Goal: Transaction & Acquisition: Purchase product/service

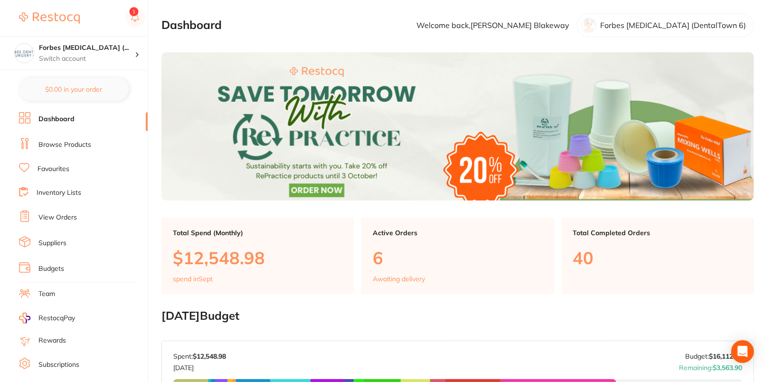
click at [72, 143] on link "Browse Products" at bounding box center [64, 145] width 53 height 10
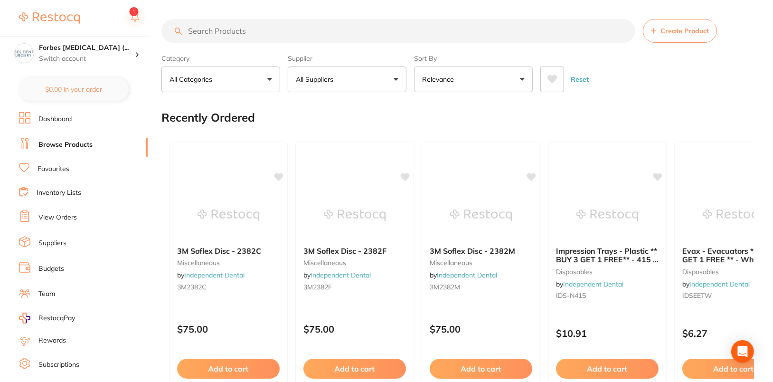
click at [372, 31] on input "search" at bounding box center [399, 31] width 474 height 24
paste input "94305"
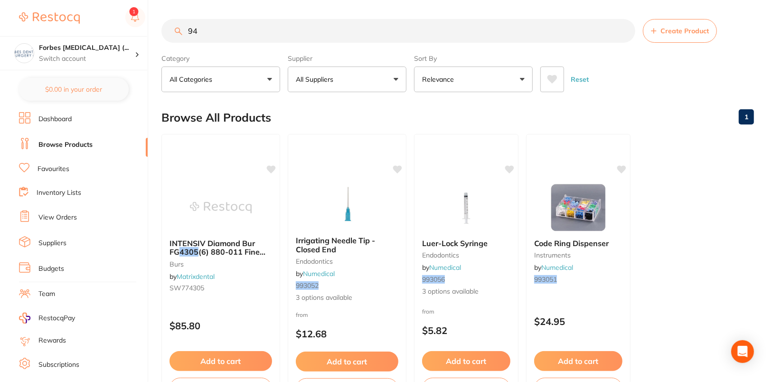
type input "9"
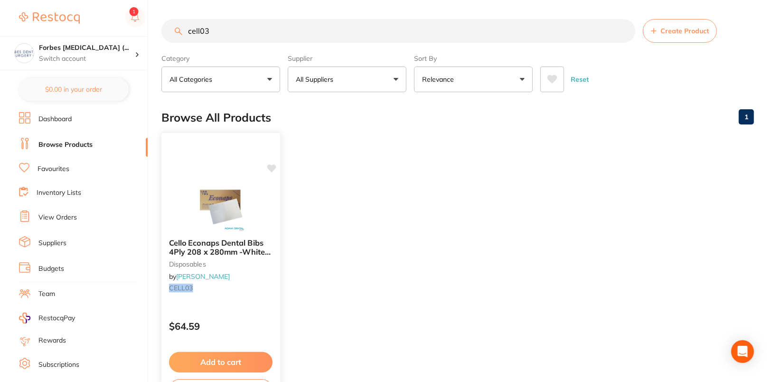
type input "cell03"
click at [236, 191] on img at bounding box center [221, 207] width 62 height 48
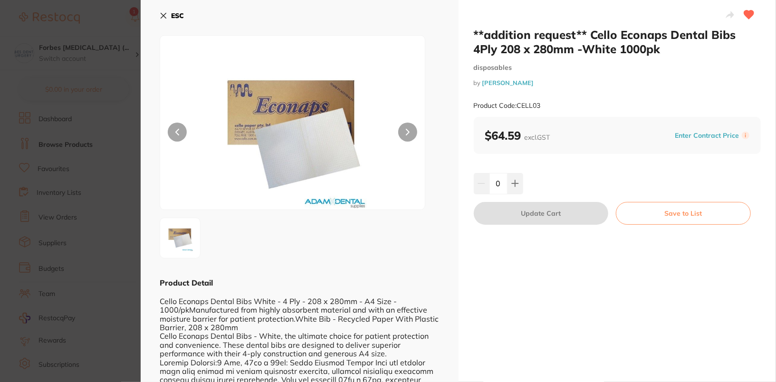
click at [178, 18] on b "ESC" at bounding box center [177, 15] width 13 height 9
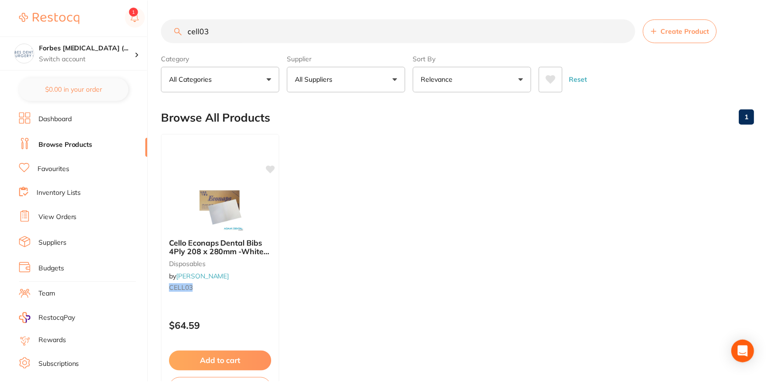
scroll to position [1, 0]
click at [377, 209] on ul "Cello Econaps Dental Bibs 4Ply 208 x 280mm -White 1000pk disposables by [PERSON…" at bounding box center [458, 269] width 593 height 273
click at [235, 206] on img at bounding box center [221, 206] width 62 height 48
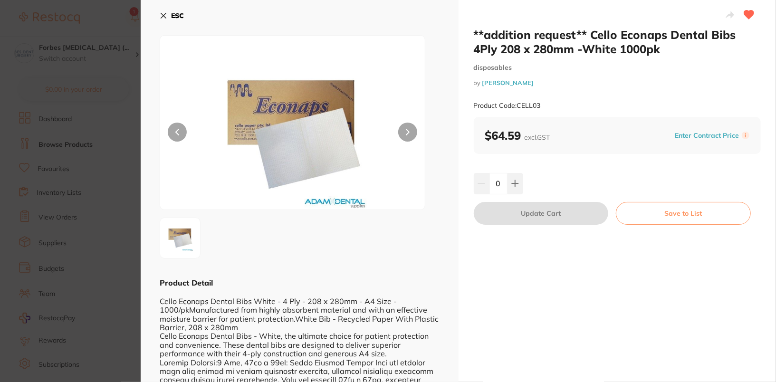
click at [171, 15] on b "ESC" at bounding box center [177, 15] width 13 height 9
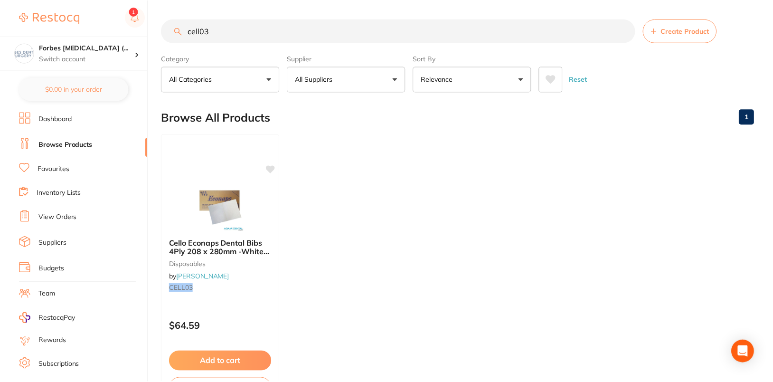
scroll to position [1, 0]
click at [64, 213] on link "View Orders" at bounding box center [57, 218] width 38 height 10
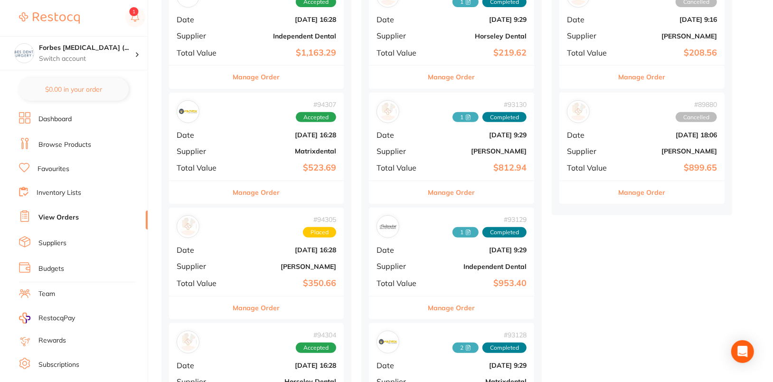
scroll to position [280, 0]
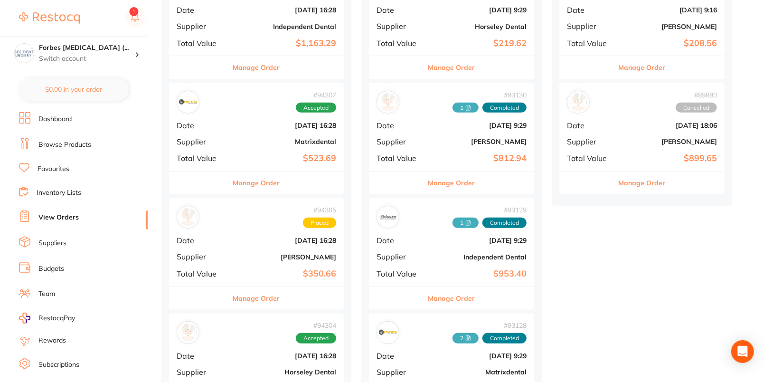
click at [73, 148] on link "Browse Products" at bounding box center [64, 145] width 53 height 10
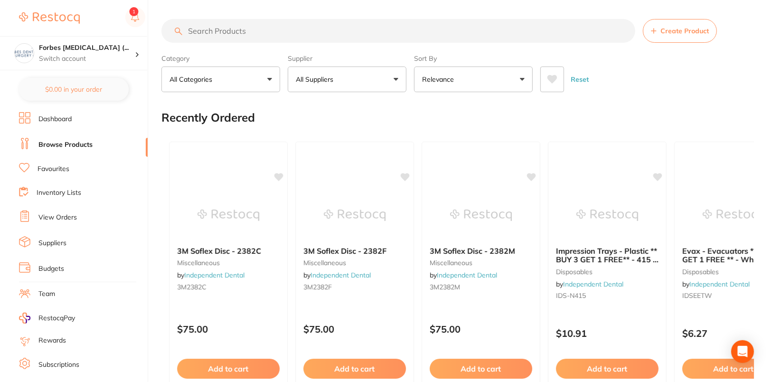
click at [358, 29] on input "search" at bounding box center [399, 31] width 474 height 24
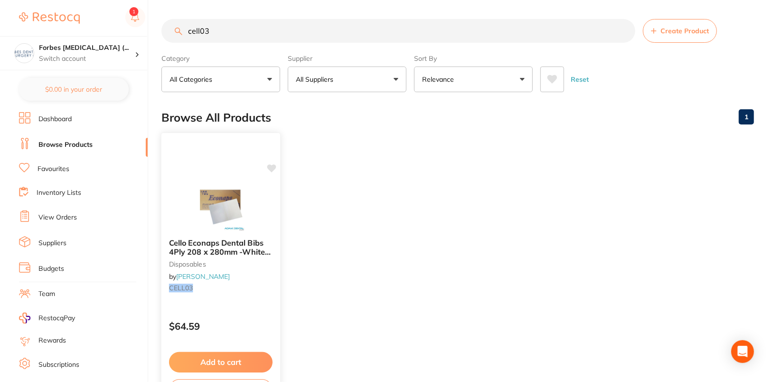
type input "cell03"
click at [181, 224] on div at bounding box center [221, 207] width 119 height 48
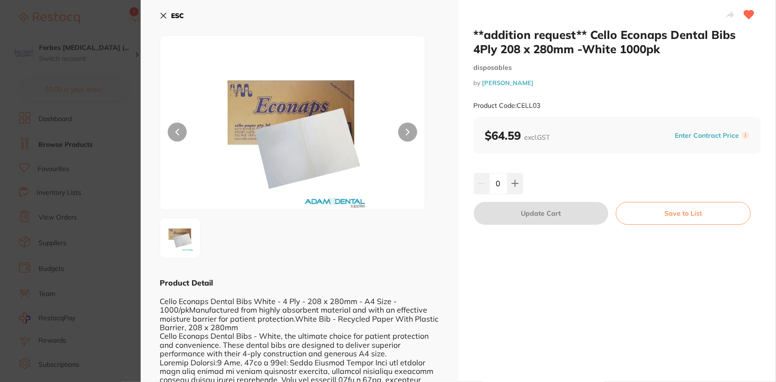
click at [179, 10] on button "ESC" at bounding box center [172, 16] width 24 height 16
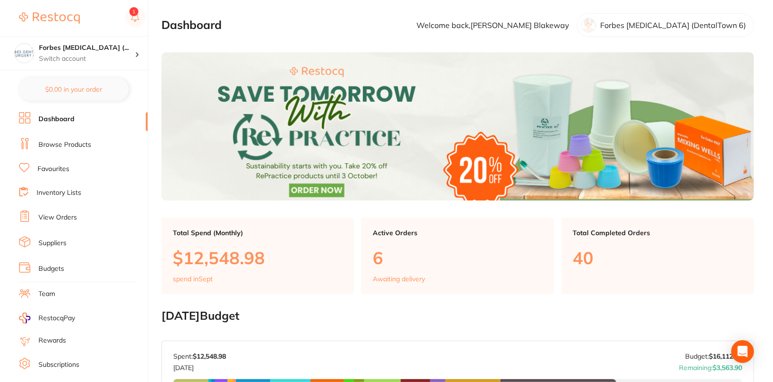
click at [72, 215] on link "View Orders" at bounding box center [57, 218] width 38 height 10
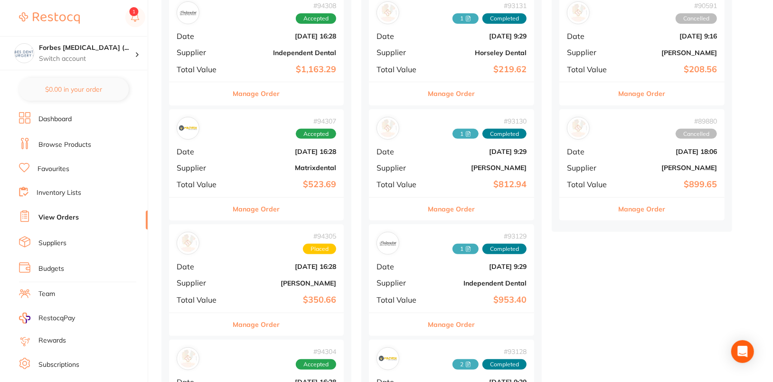
scroll to position [255, 0]
click at [260, 325] on button "Manage Order" at bounding box center [256, 324] width 47 height 23
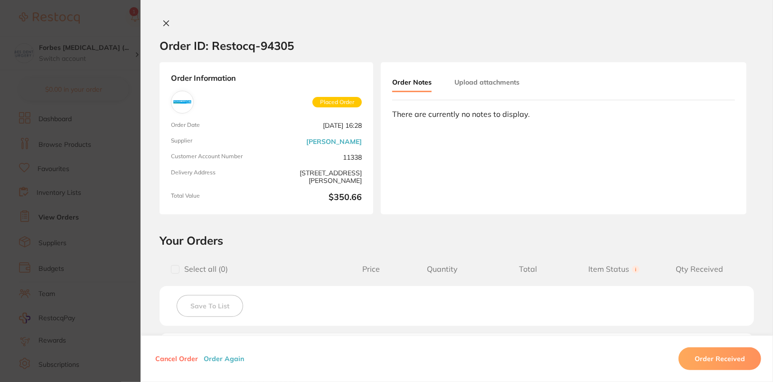
click at [226, 364] on div "Cancel Order Order Again Order Received" at bounding box center [457, 358] width 633 height 47
click at [228, 361] on button "Order Again" at bounding box center [224, 358] width 46 height 9
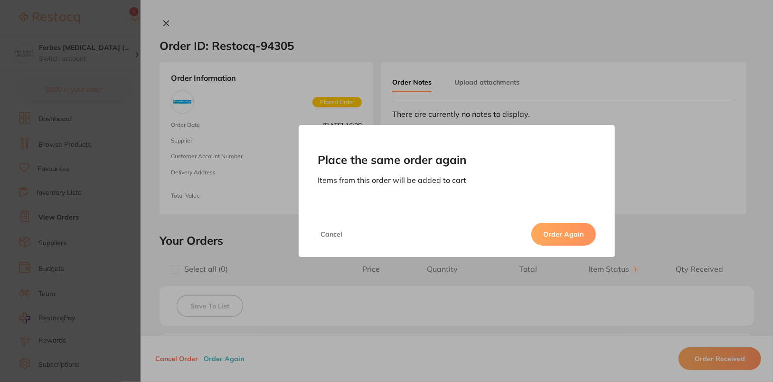
click at [589, 228] on button "Order Again" at bounding box center [564, 234] width 65 height 23
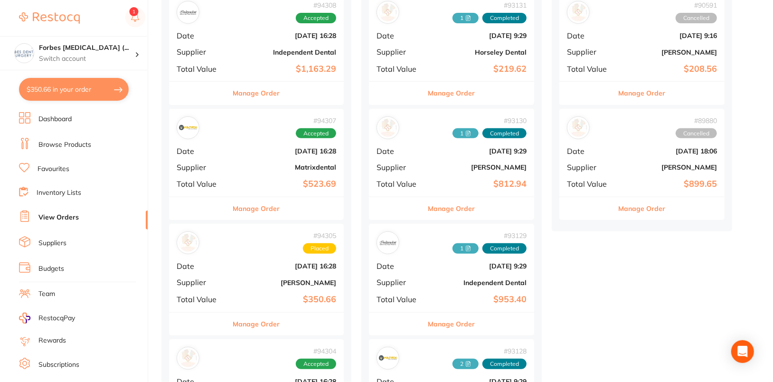
click at [61, 96] on button "$350.66 in your order" at bounding box center [74, 89] width 110 height 23
checkbox input "true"
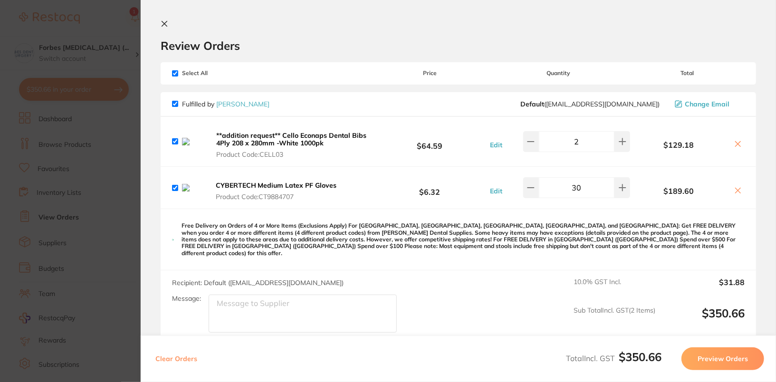
click at [165, 21] on icon at bounding box center [165, 24] width 8 height 8
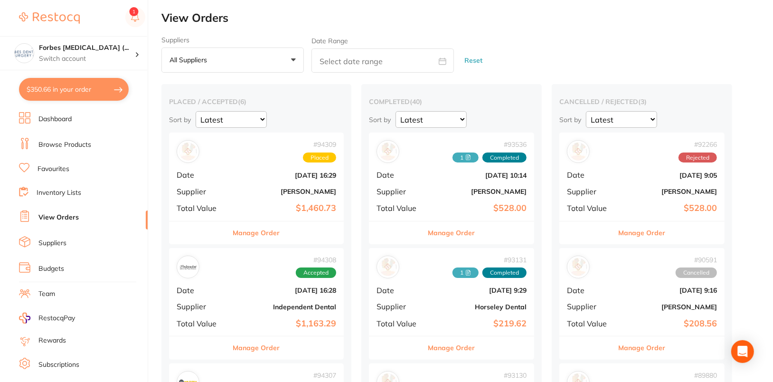
click at [601, 37] on div "Suppliers All suppliers +0 All suppliers AB Orthodontics Adam Dental AHP Dental…" at bounding box center [468, 54] width 612 height 37
click at [84, 97] on button "$350.66 in your order" at bounding box center [74, 89] width 110 height 23
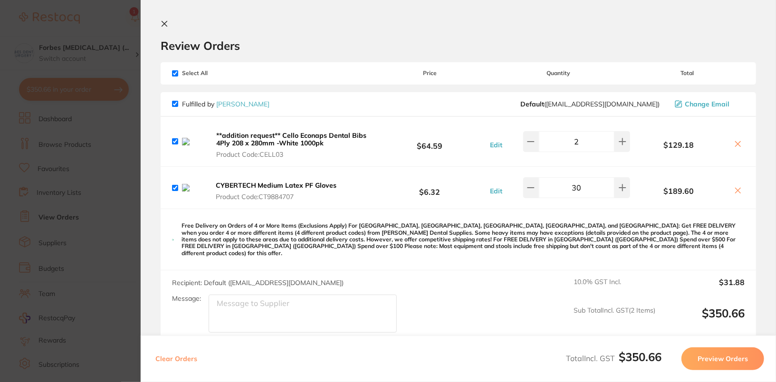
click at [735, 143] on icon at bounding box center [738, 144] width 8 height 8
click at [735, 142] on icon at bounding box center [738, 144] width 8 height 8
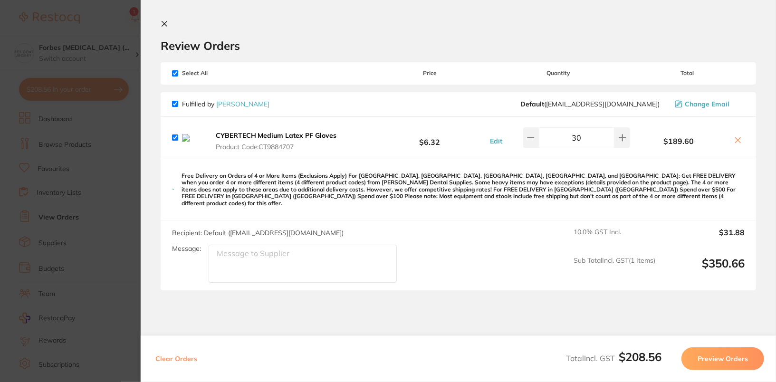
click at [735, 142] on icon at bounding box center [737, 140] width 5 height 5
checkbox input "false"
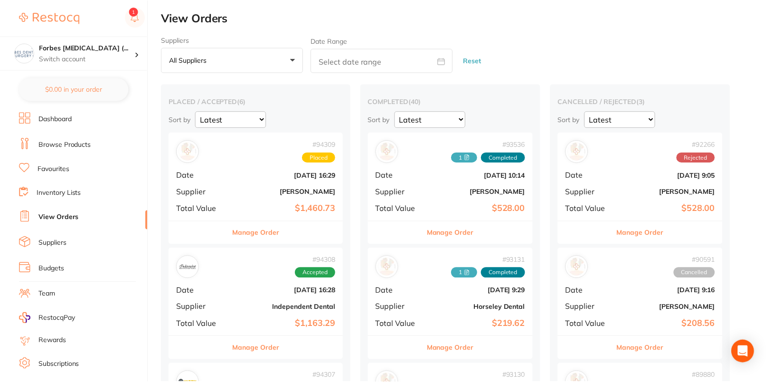
scroll to position [17, 0]
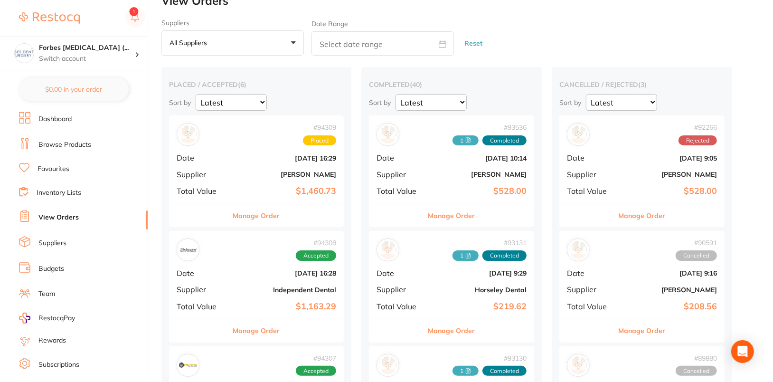
click at [552, 48] on div "Suppliers All suppliers +0 All suppliers AB Orthodontics Adam Dental AHP Dental…" at bounding box center [468, 37] width 612 height 37
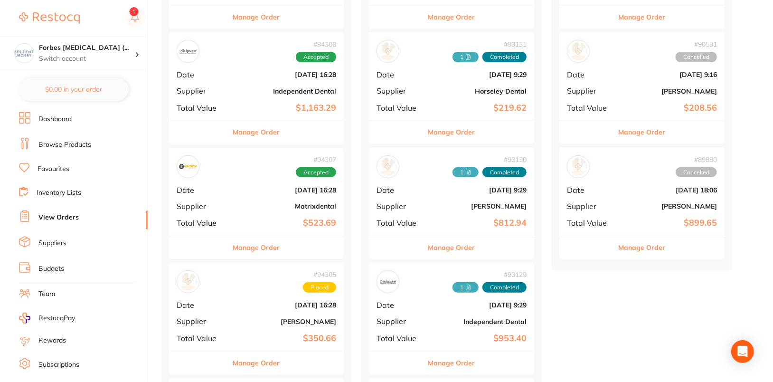
scroll to position [219, 0]
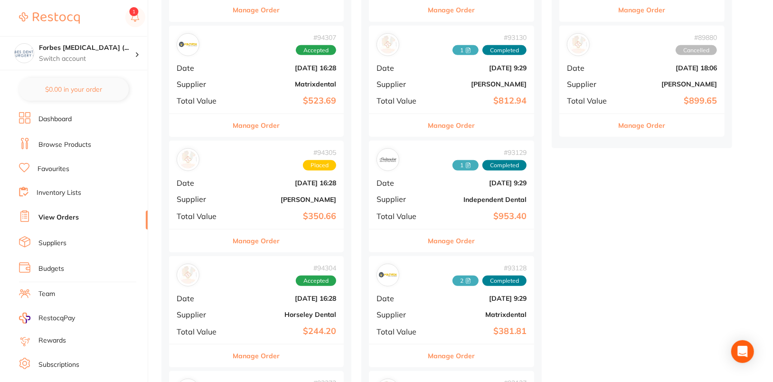
scroll to position [340, 0]
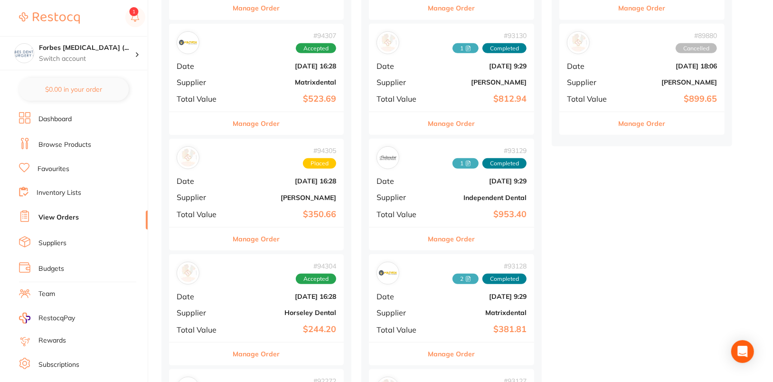
click at [272, 236] on button "Manage Order" at bounding box center [256, 239] width 47 height 23
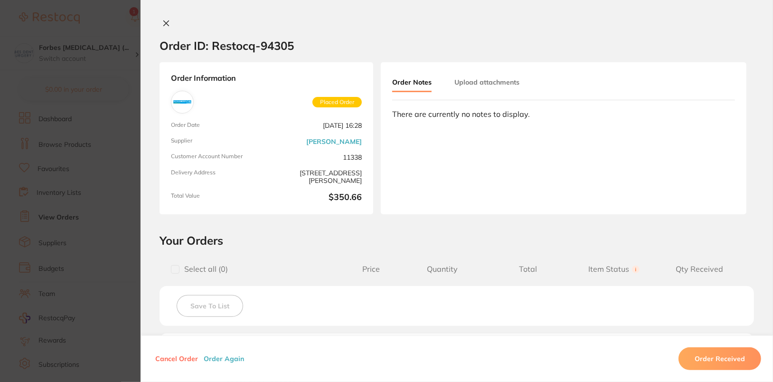
click at [228, 361] on button "Order Again" at bounding box center [224, 358] width 46 height 9
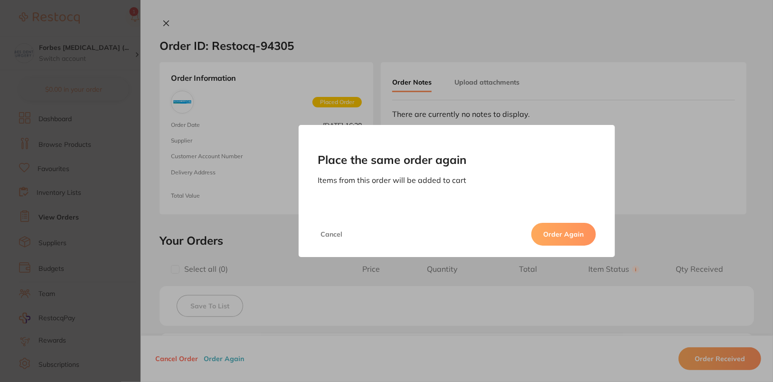
click at [570, 232] on button "Order Again" at bounding box center [564, 234] width 65 height 23
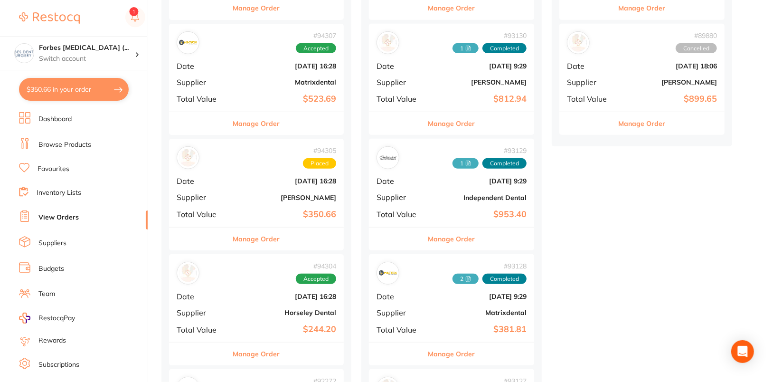
click at [83, 90] on button "$350.66 in your order" at bounding box center [74, 89] width 110 height 23
checkbox input "true"
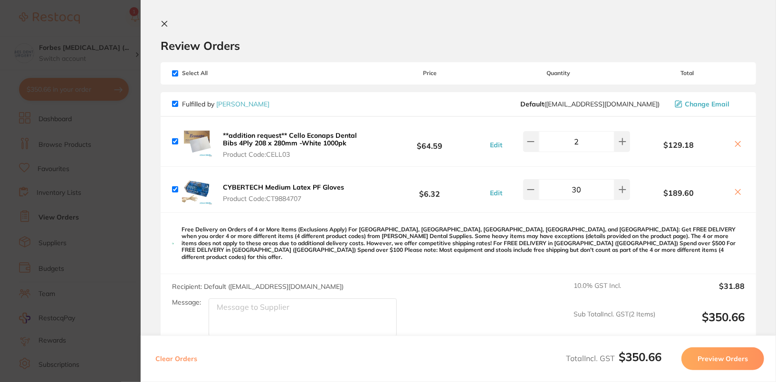
click at [726, 360] on button "Preview Orders" at bounding box center [722, 358] width 83 height 23
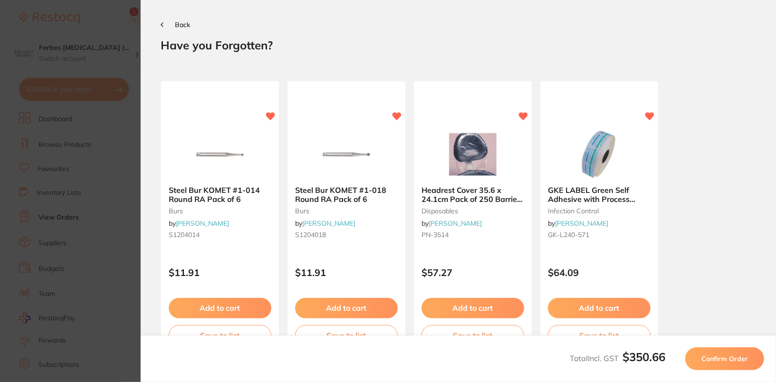
click at [726, 362] on span "Confirm Order" at bounding box center [724, 358] width 47 height 9
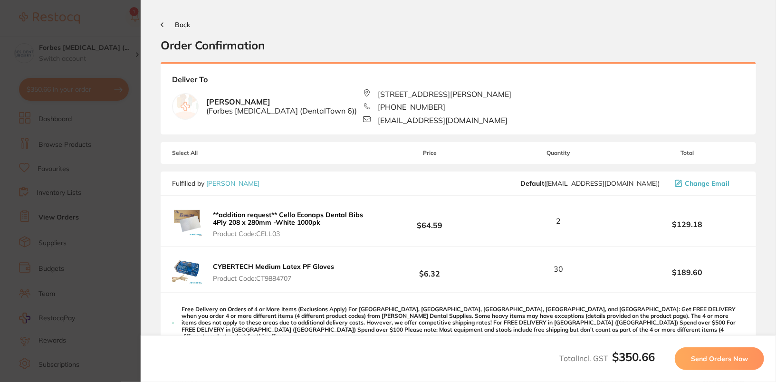
click at [719, 360] on span "Send Orders Now" at bounding box center [719, 358] width 57 height 9
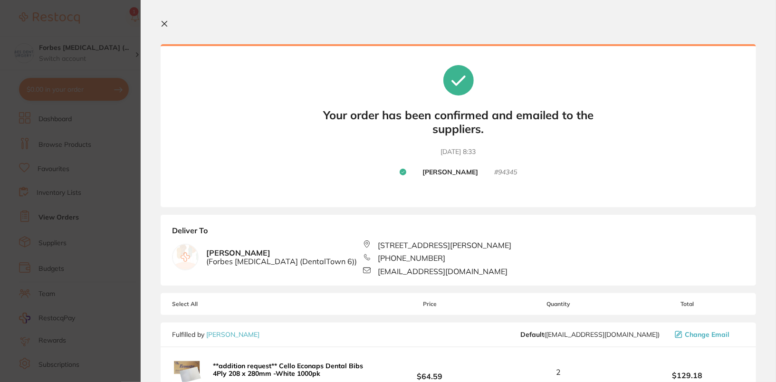
click at [165, 25] on icon at bounding box center [165, 24] width 8 height 8
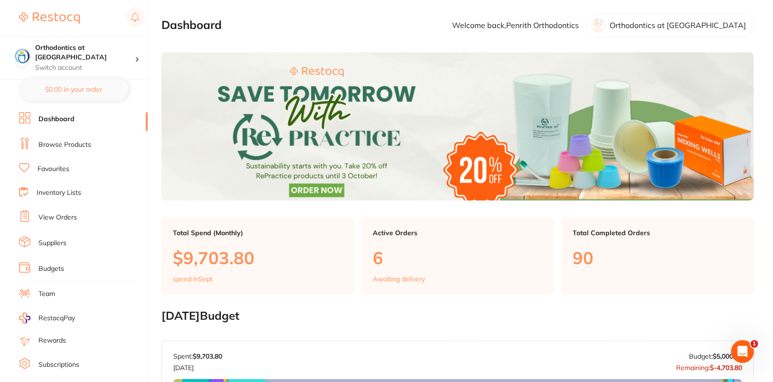
click at [58, 140] on link "Browse Products" at bounding box center [64, 145] width 53 height 10
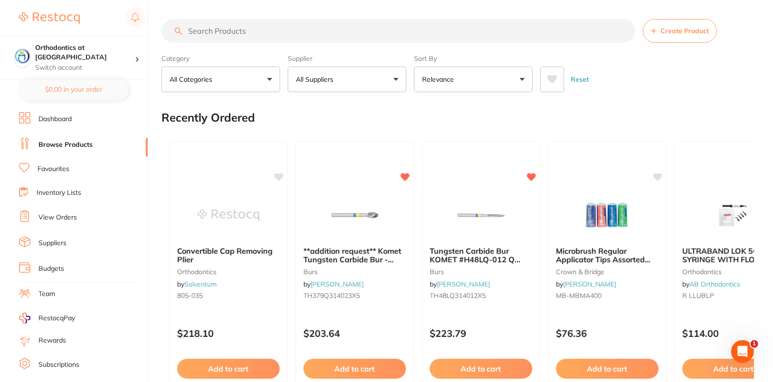
click at [350, 83] on button "All Suppliers" at bounding box center [347, 80] width 119 height 26
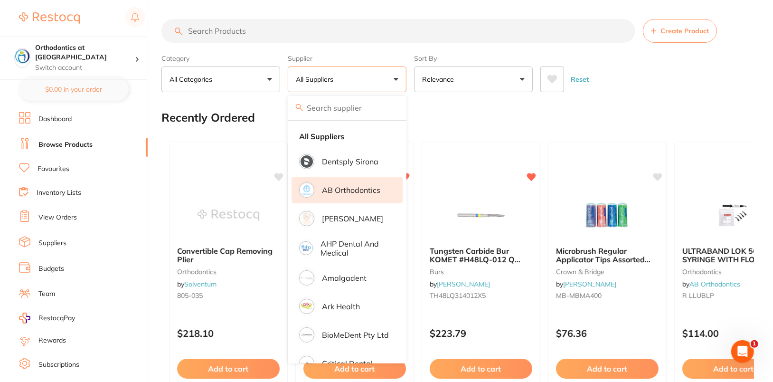
click at [348, 193] on p "AB Orthodontics" at bounding box center [351, 190] width 58 height 9
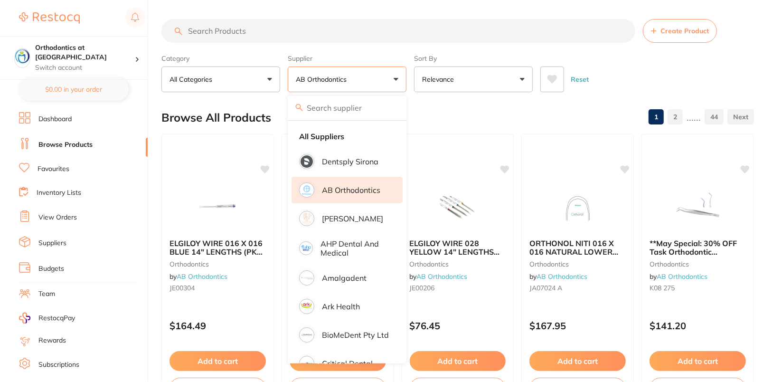
click at [665, 70] on div "Reset" at bounding box center [644, 75] width 206 height 33
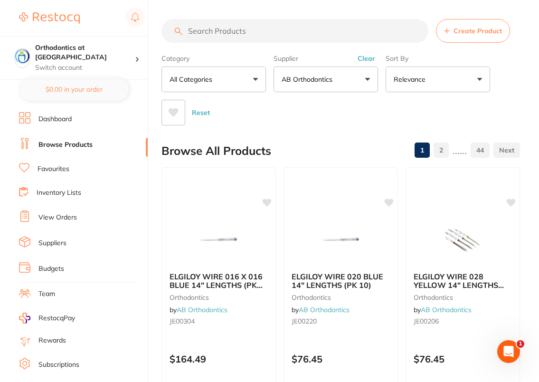
click at [268, 34] on input "search" at bounding box center [295, 31] width 267 height 24
paste input "Y G4TFL018"
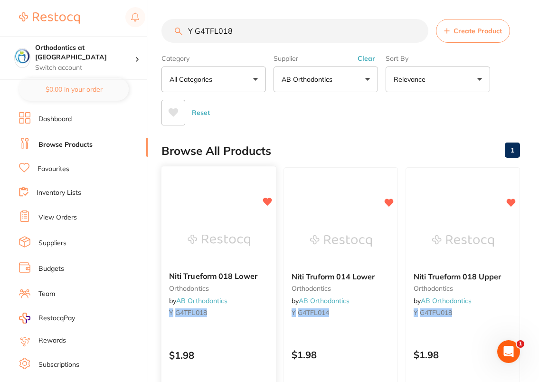
type input "Y G4TFL018"
click at [218, 233] on img at bounding box center [219, 240] width 62 height 48
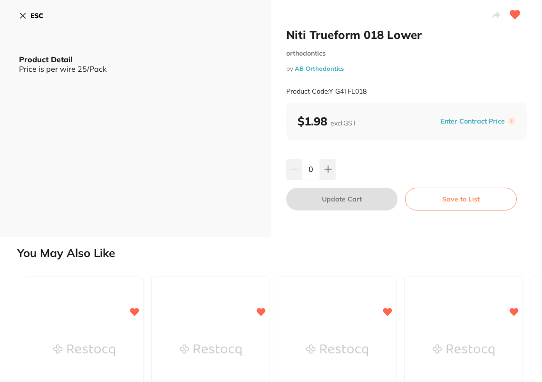
click at [490, 125] on button "Enter Contract Price" at bounding box center [473, 121] width 70 height 9
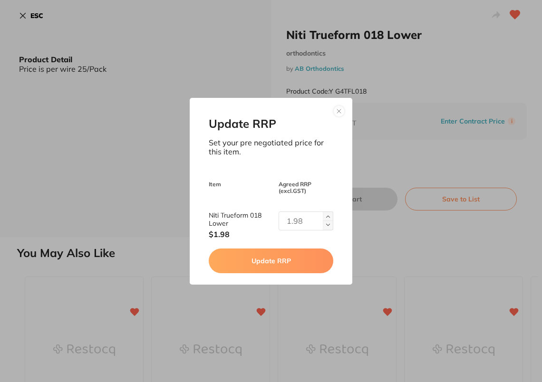
click at [311, 218] on input "text" at bounding box center [305, 220] width 55 height 19
type input "2.09"
click at [304, 257] on button "Update RRP" at bounding box center [271, 260] width 124 height 25
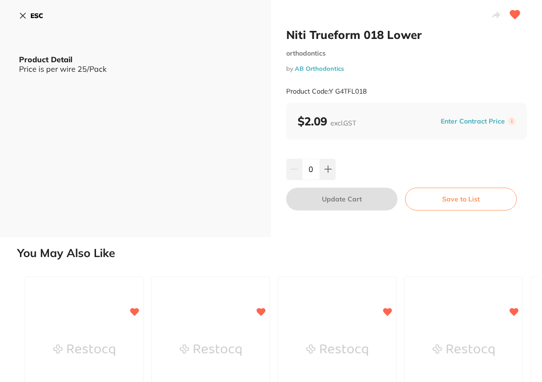
click at [478, 48] on div "Niti Trueform 018 Lower orthodontics by AB Orthodontics Product Code: Y G4TFL018" at bounding box center [406, 65] width 240 height 75
click at [31, 18] on b "ESC" at bounding box center [36, 15] width 13 height 9
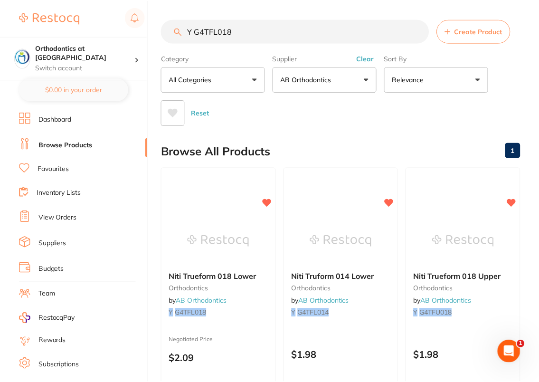
scroll to position [8, 0]
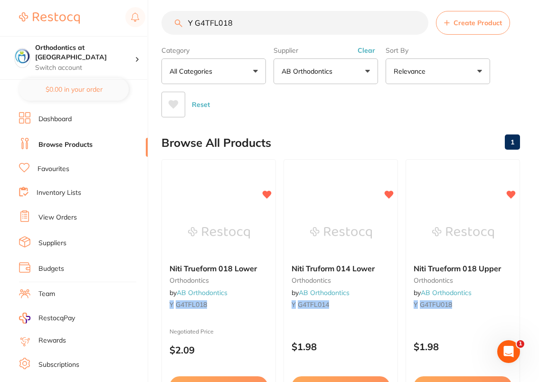
click at [301, 30] on input "Y G4TFL018" at bounding box center [295, 23] width 267 height 24
paste input "1925"
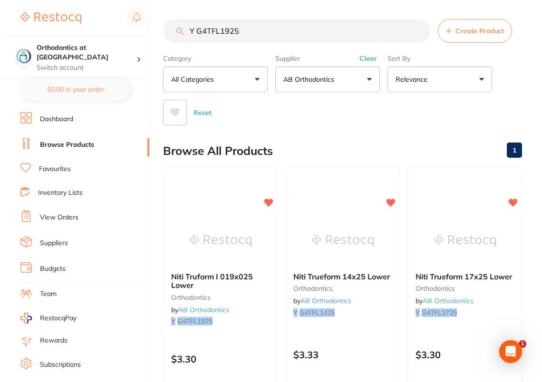
scroll to position [0, 0]
type input "Y G4TFL1925"
click at [219, 258] on img at bounding box center [219, 240] width 62 height 48
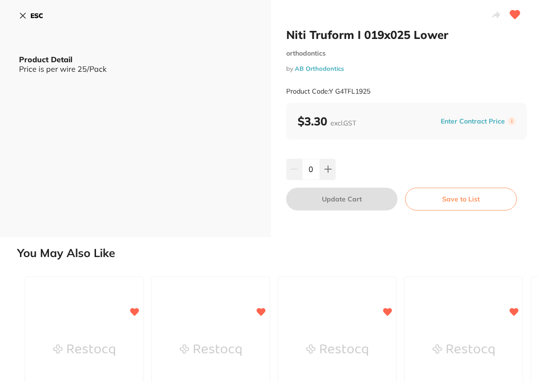
click at [486, 123] on button "Enter Contract Price" at bounding box center [473, 121] width 70 height 9
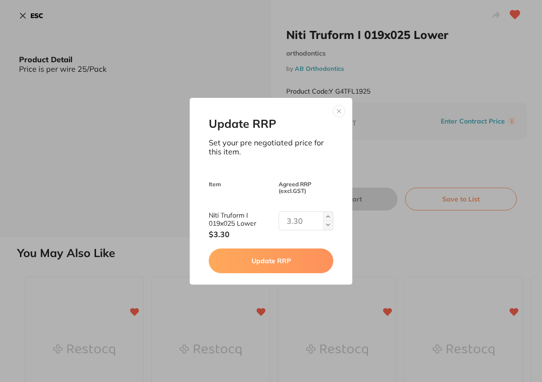
click at [294, 219] on input "text" at bounding box center [305, 220] width 55 height 19
type input "3.47"
click at [279, 256] on button "Update RRP" at bounding box center [271, 260] width 124 height 25
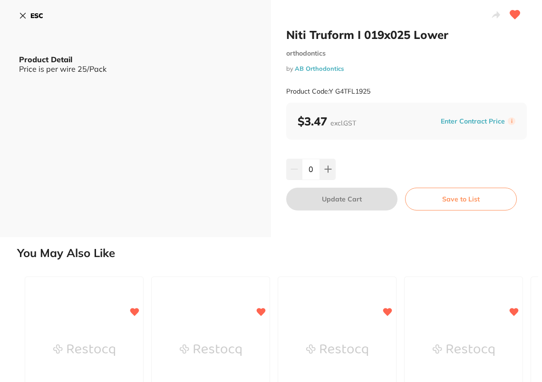
click at [24, 8] on button "ESC" at bounding box center [31, 16] width 24 height 16
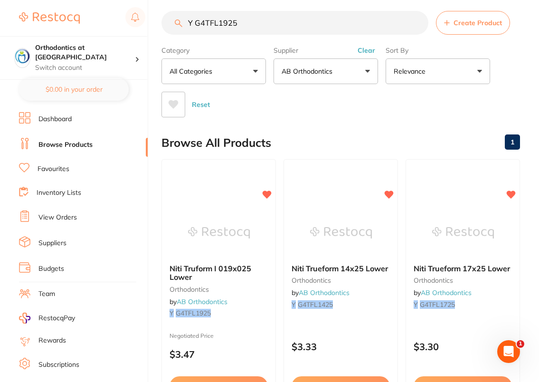
click at [278, 25] on input "Y G4TFL1925" at bounding box center [295, 23] width 267 height 24
paste input "I79:3DP"
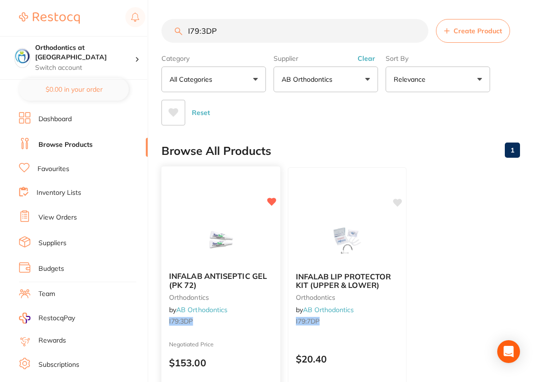
type input "I79:3DP"
click at [205, 224] on img at bounding box center [221, 240] width 62 height 48
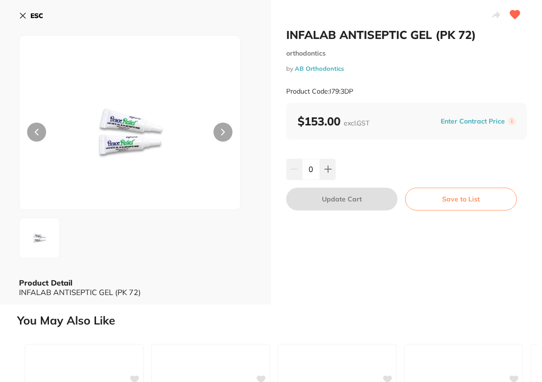
click at [484, 121] on button "Enter Contract Price" at bounding box center [473, 121] width 70 height 9
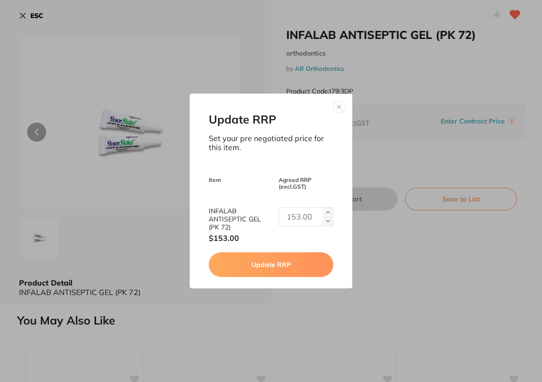
click at [289, 221] on input "text" at bounding box center [305, 216] width 55 height 19
type input "176.87"
click at [296, 273] on button "Update RRP" at bounding box center [271, 264] width 124 height 25
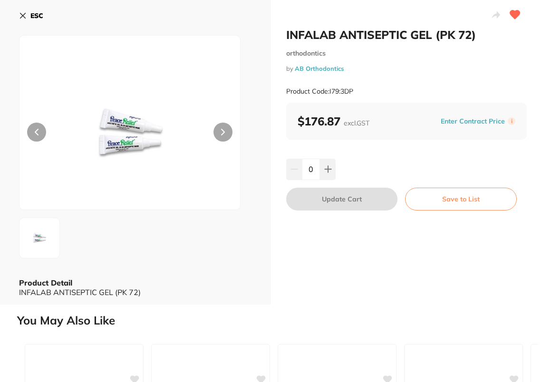
click at [27, 4] on div "ESC Product Detail INFALAB ANTISEPTIC GEL (PK 72)" at bounding box center [135, 152] width 271 height 305
click at [33, 16] on b "ESC" at bounding box center [36, 15] width 13 height 9
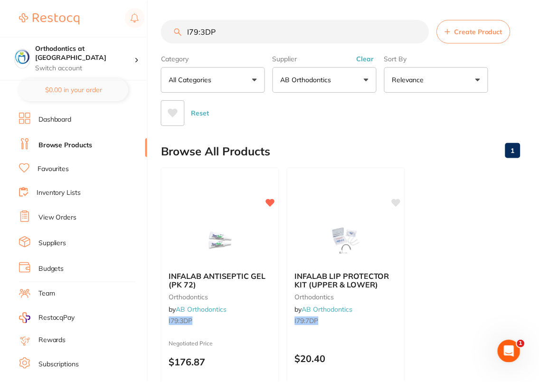
scroll to position [8, 0]
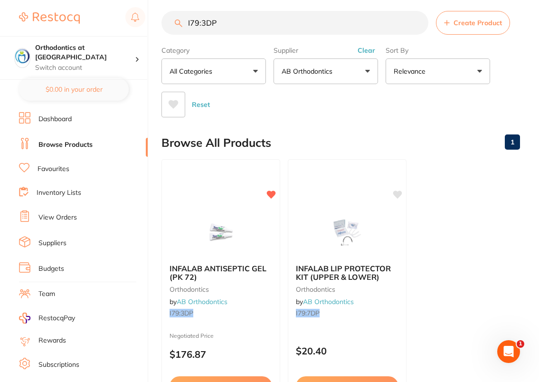
click at [327, 25] on input "I79:3DP" at bounding box center [295, 23] width 267 height 24
paste input "Y G4TFU014"
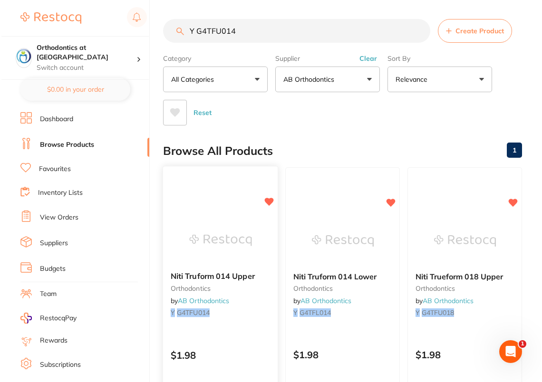
scroll to position [0, 0]
type input "Y G4TFU014"
click at [229, 216] on img at bounding box center [219, 240] width 62 height 48
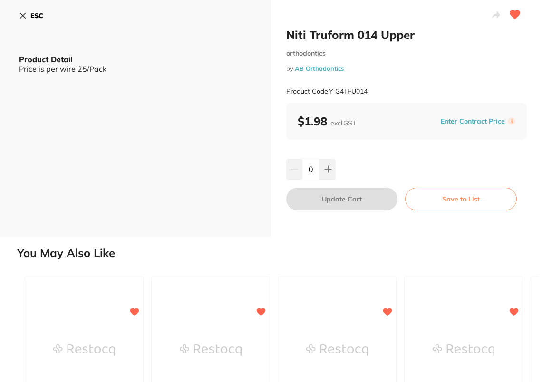
click at [472, 126] on div "Enter Contract Price i" at bounding box center [476, 121] width 77 height 14
drag, startPoint x: 471, startPoint y: 121, endPoint x: 459, endPoint y: 124, distance: 12.0
click at [471, 121] on button "Enter Contract Price" at bounding box center [473, 121] width 70 height 9
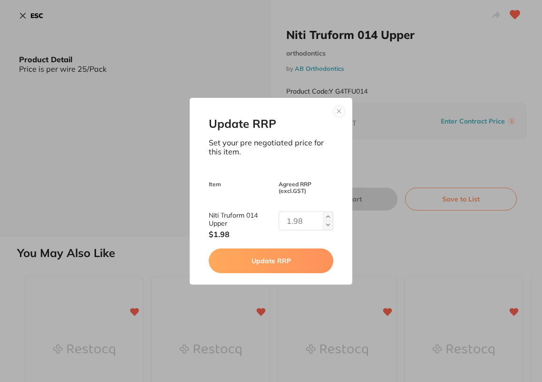
click at [296, 211] on input "text" at bounding box center [305, 220] width 55 height 19
type input "2.09"
click at [283, 261] on button "Update RRP" at bounding box center [271, 260] width 124 height 25
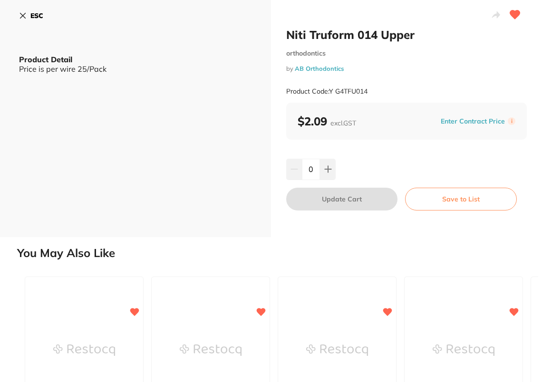
click at [28, 19] on button "ESC" at bounding box center [31, 16] width 24 height 16
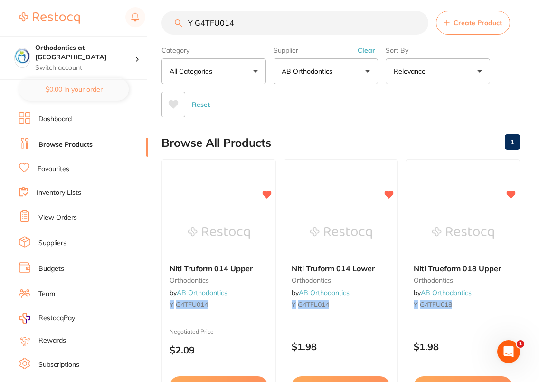
click at [280, 15] on input "Y G4TFU014" at bounding box center [295, 23] width 267 height 24
paste input "1622"
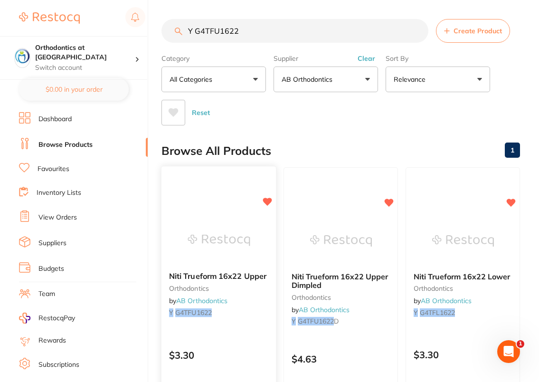
type input "Y G4TFU1622"
click at [208, 229] on img at bounding box center [219, 240] width 62 height 48
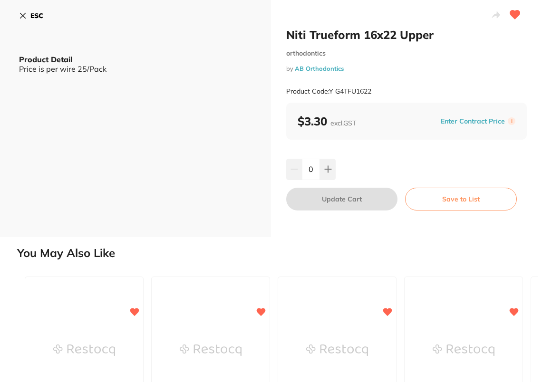
click at [476, 119] on button "Enter Contract Price" at bounding box center [473, 121] width 70 height 9
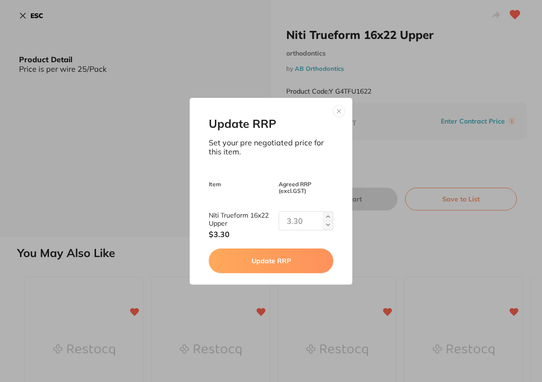
click at [301, 224] on input "text" at bounding box center [305, 220] width 55 height 19
type input "3.47"
click at [308, 259] on button "Update RRP" at bounding box center [271, 260] width 124 height 25
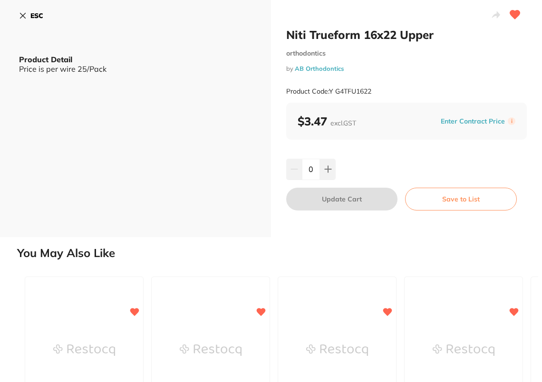
click at [32, 10] on button "ESC" at bounding box center [31, 16] width 24 height 16
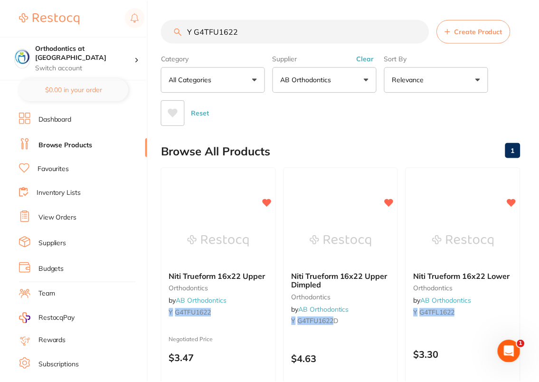
scroll to position [8, 0]
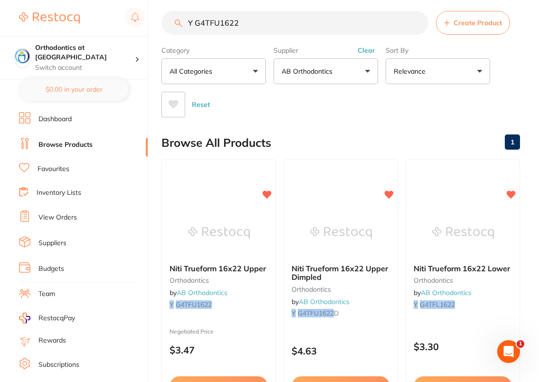
click at [299, 11] on input "Y G4TFU1622" at bounding box center [295, 23] width 267 height 24
paste input "925"
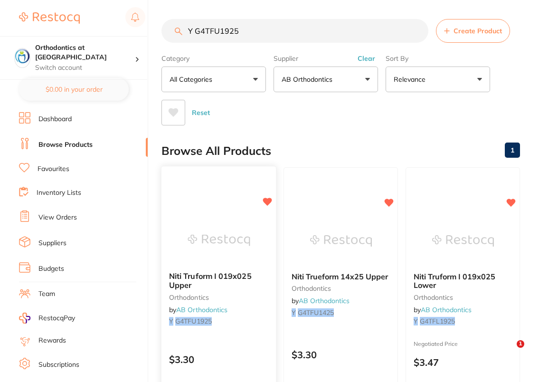
type input "Y G4TFU1925"
click at [223, 217] on img at bounding box center [219, 240] width 62 height 48
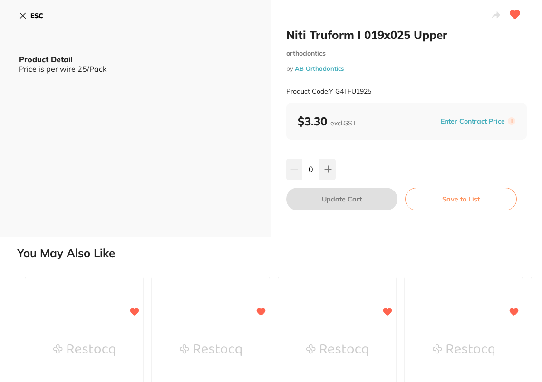
click at [482, 124] on button "Enter Contract Price" at bounding box center [473, 121] width 70 height 9
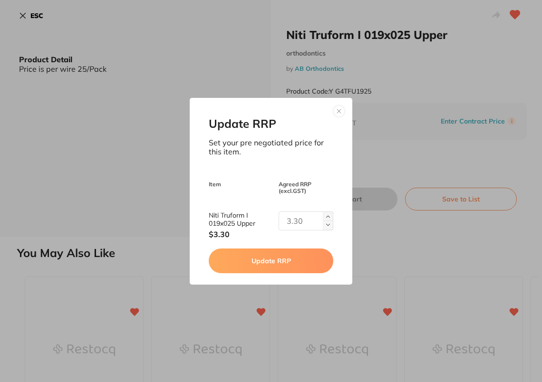
click at [295, 227] on input "text" at bounding box center [305, 220] width 55 height 19
type input "3.47"
click at [276, 271] on button "Update RRP" at bounding box center [271, 260] width 124 height 25
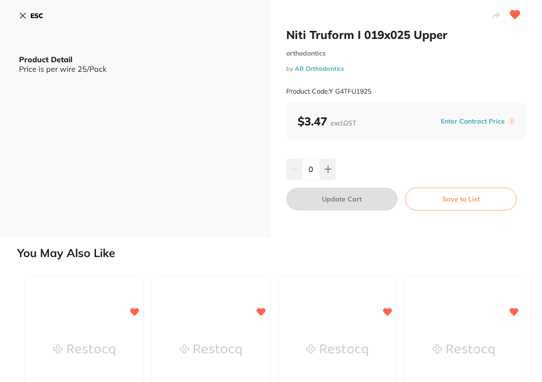
click at [35, 20] on button "ESC" at bounding box center [31, 16] width 24 height 16
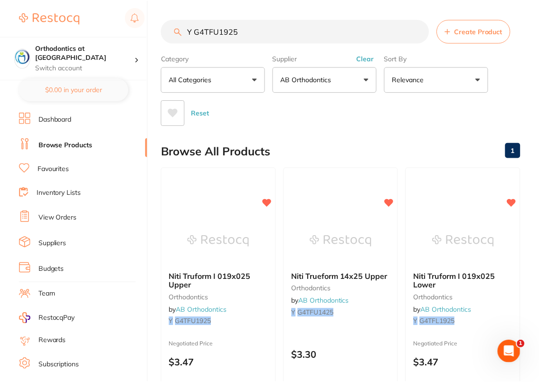
scroll to position [8, 0]
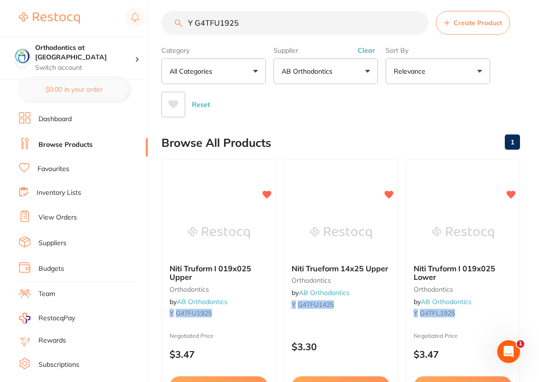
click at [286, 13] on input "Y G4TFU1925" at bounding box center [295, 23] width 267 height 24
paste input "L014"
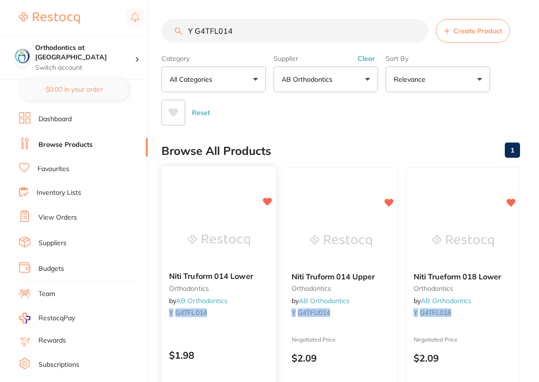
type input "Y G4TFL014"
click at [212, 233] on img at bounding box center [219, 240] width 62 height 48
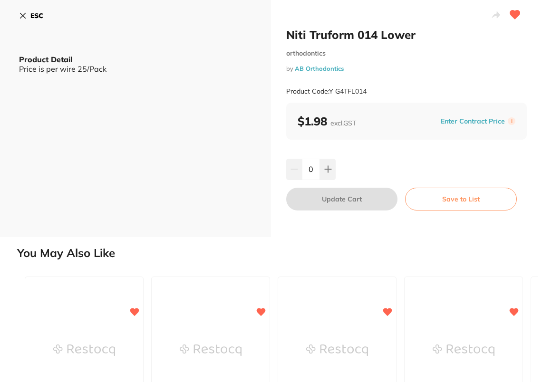
click at [475, 119] on button "Enter Contract Price" at bounding box center [473, 121] width 70 height 9
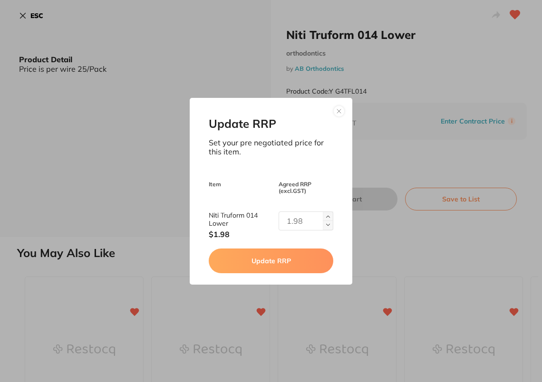
click at [312, 225] on input "text" at bounding box center [305, 220] width 55 height 19
type input "2.09"
click at [295, 266] on button "Update RRP" at bounding box center [271, 260] width 124 height 25
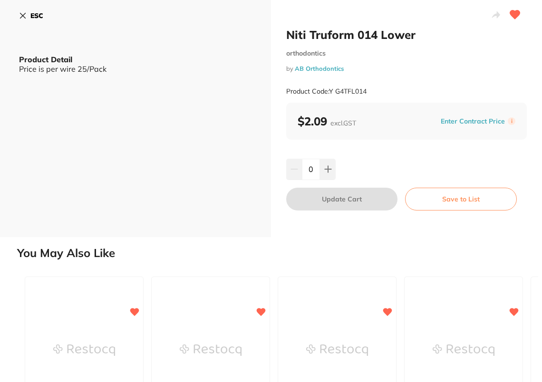
click at [483, 52] on small "orthodontics" at bounding box center [406, 53] width 240 height 8
click at [30, 11] on button "ESC" at bounding box center [31, 16] width 24 height 16
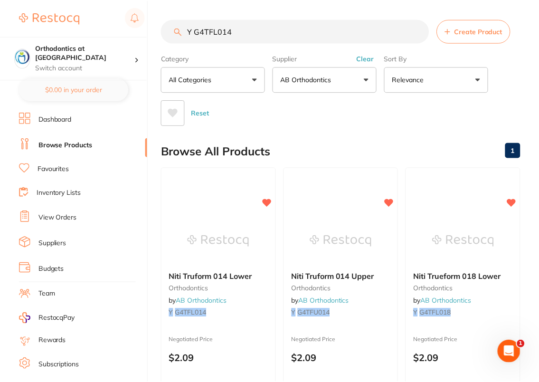
scroll to position [8, 0]
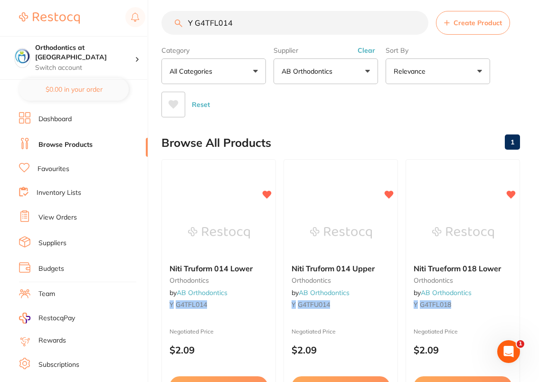
click at [263, 28] on input "Y G4TFL014" at bounding box center [295, 23] width 267 height 24
paste input "I79:3DP"
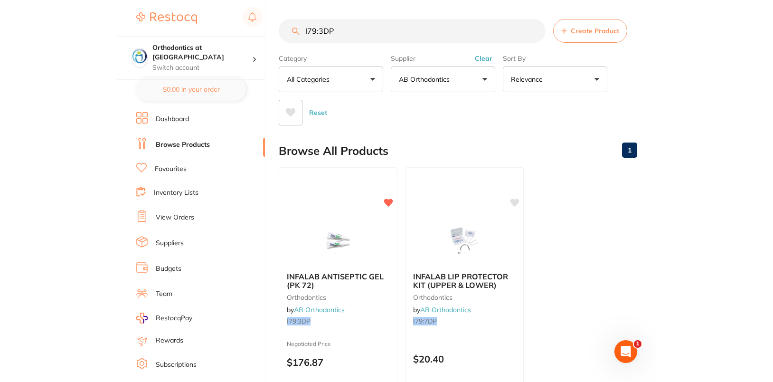
scroll to position [0, 0]
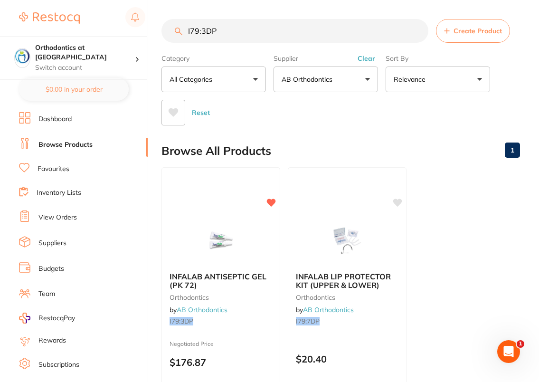
type input "I79:3DP"
